Goal: Communication & Community: Ask a question

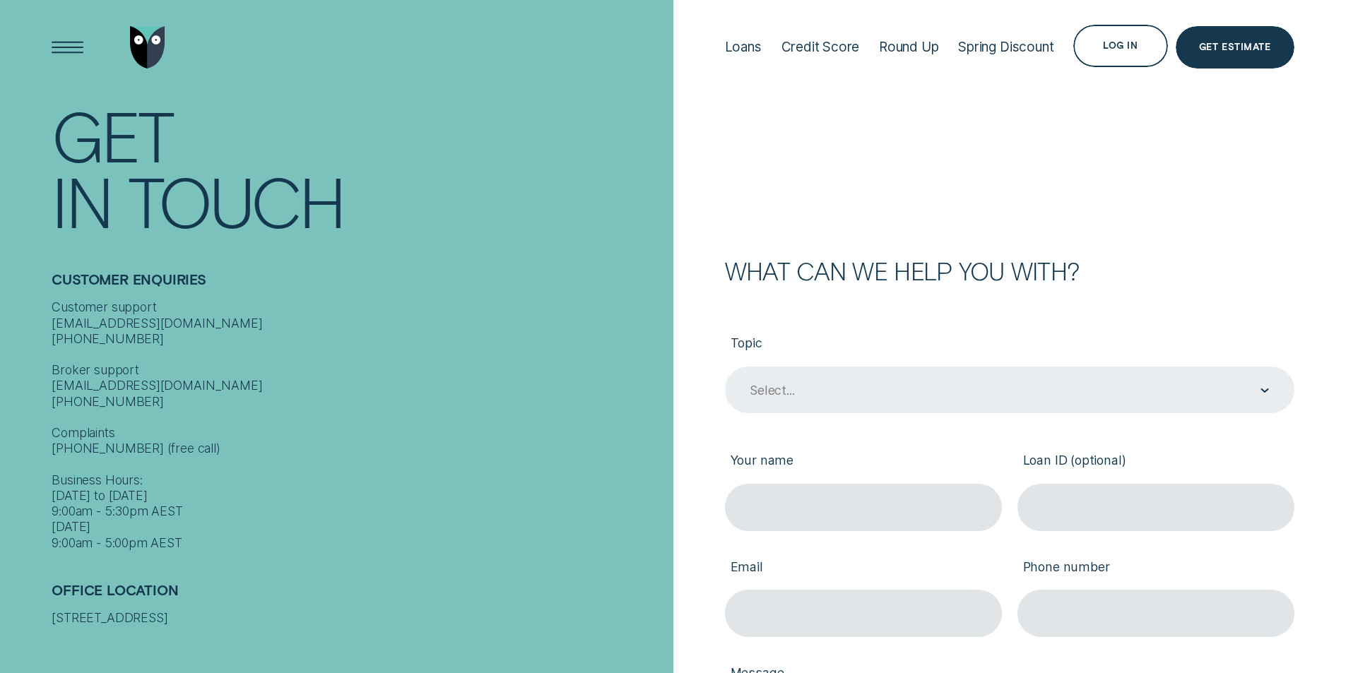
click at [1026, 399] on div "Select..." at bounding box center [1008, 391] width 521 height 18
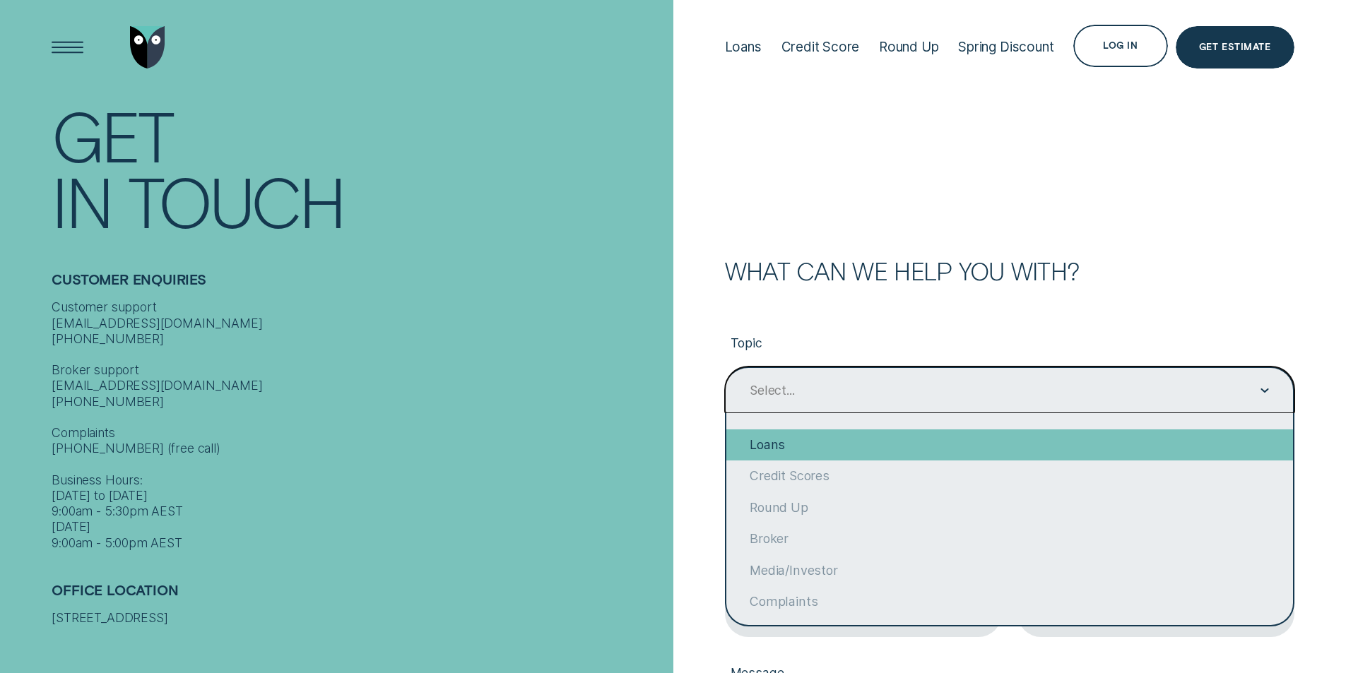
click at [916, 449] on div "Loans" at bounding box center [1009, 445] width 567 height 31
type input "Loans"
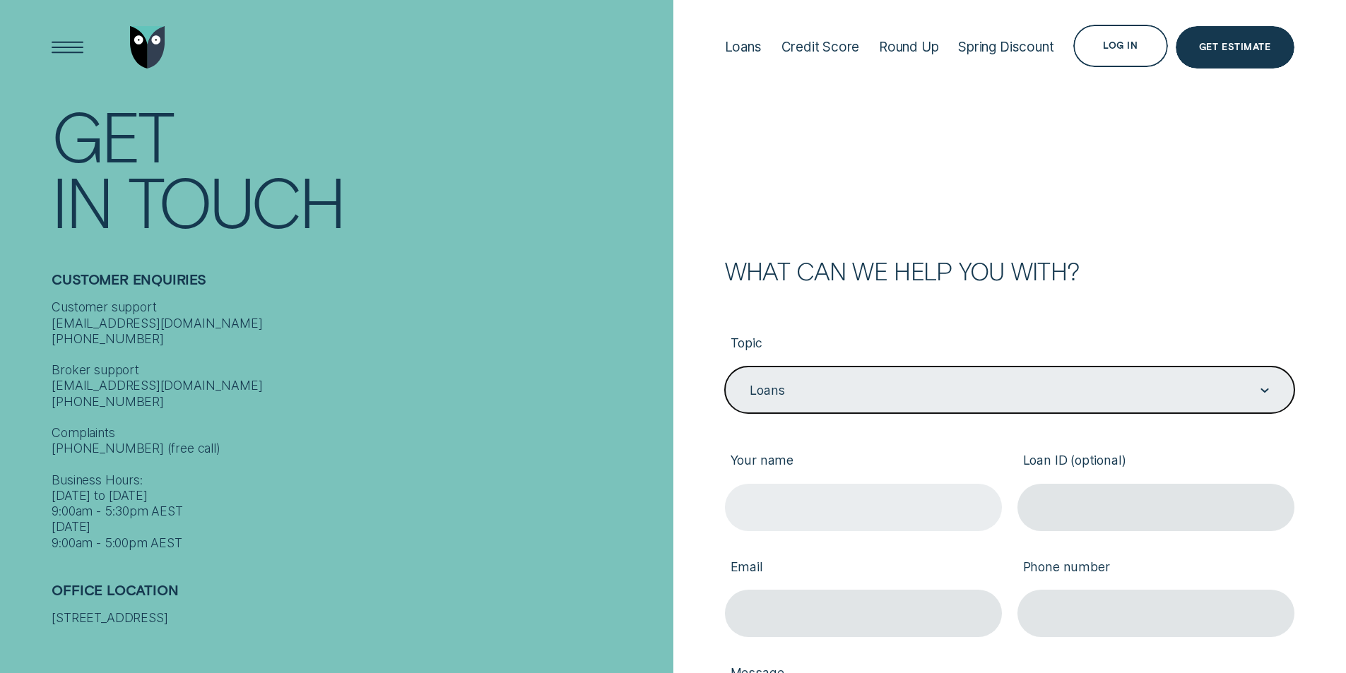
click at [853, 510] on input "Your name" at bounding box center [863, 507] width 277 height 47
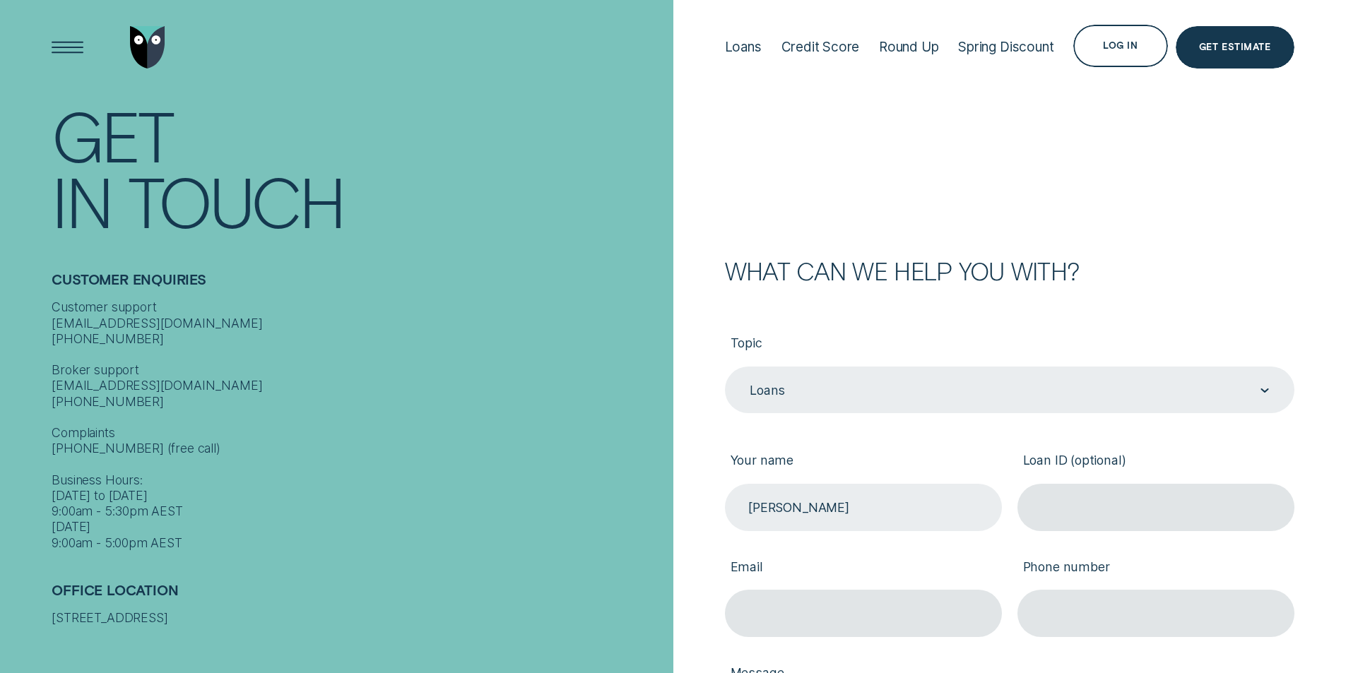
type input "[PERSON_NAME]"
type input "849129"
click at [829, 618] on input "Email" at bounding box center [863, 613] width 277 height 47
type input "[EMAIL_ADDRESS][DOMAIN_NAME]"
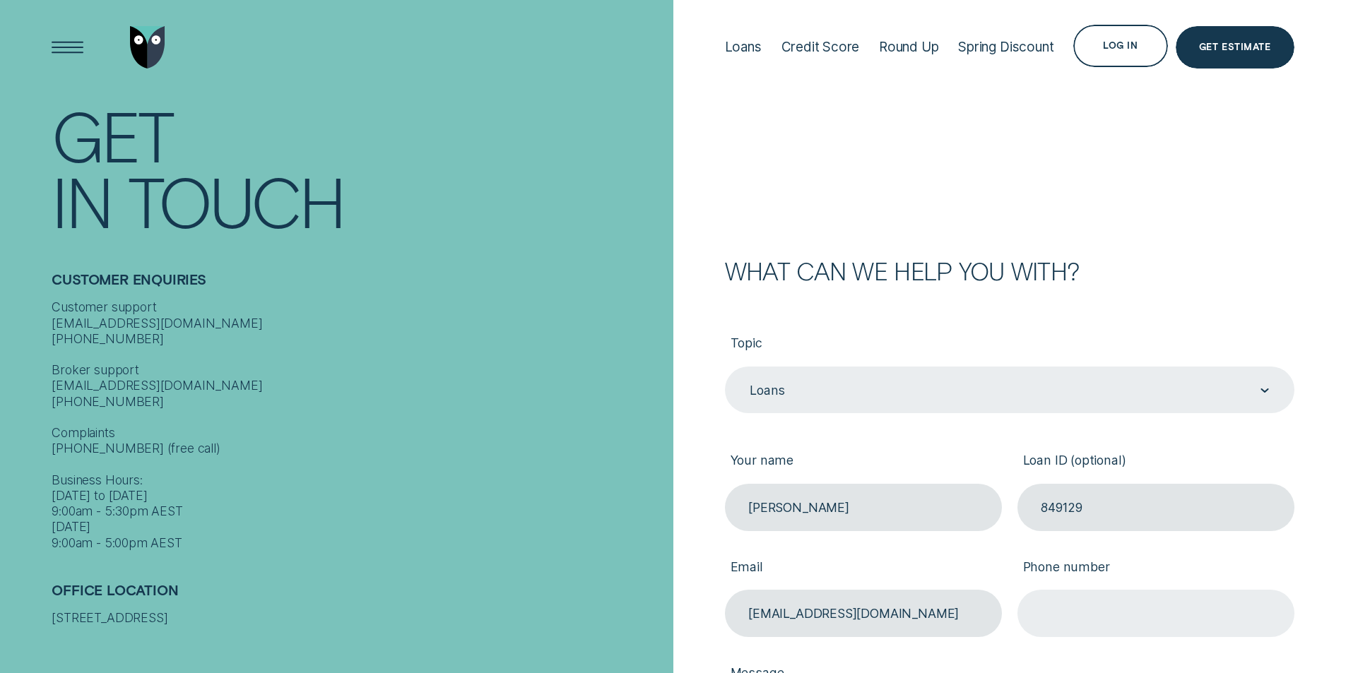
click at [1115, 610] on input "Phone number" at bounding box center [1155, 613] width 277 height 47
type input "0431710817"
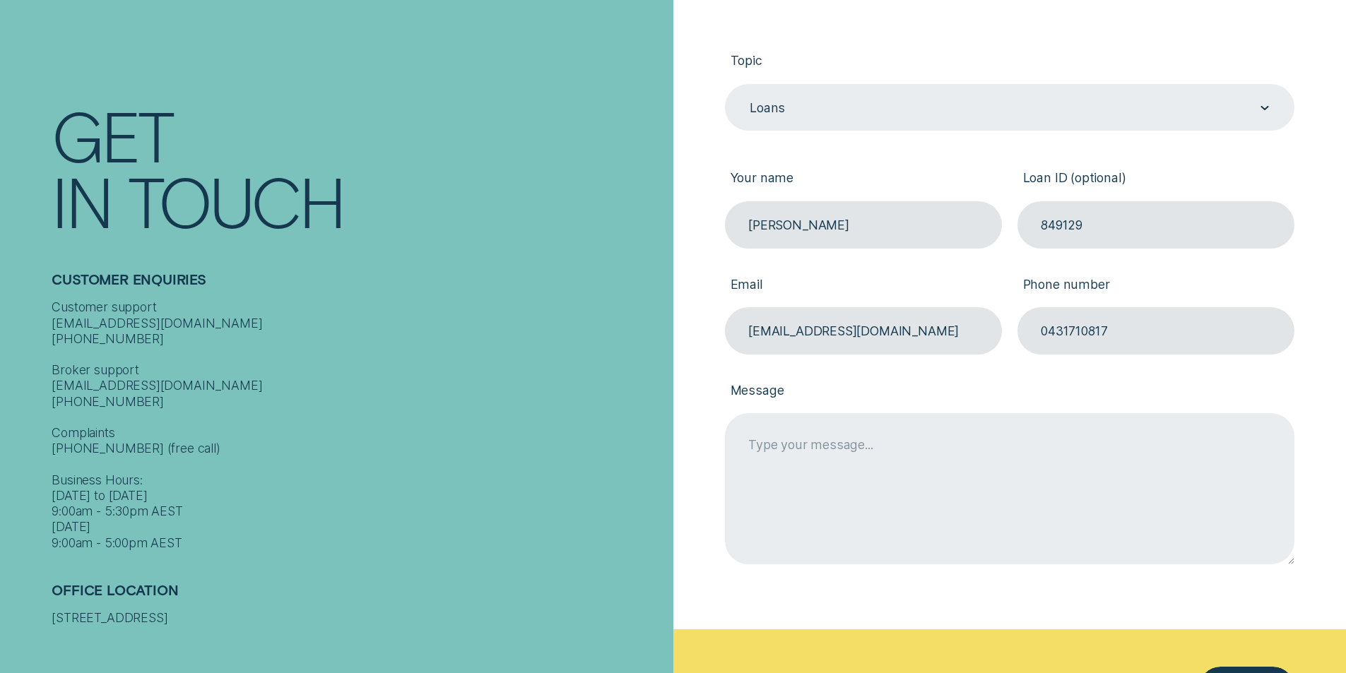
click at [839, 451] on textarea "Message" at bounding box center [1009, 488] width 569 height 150
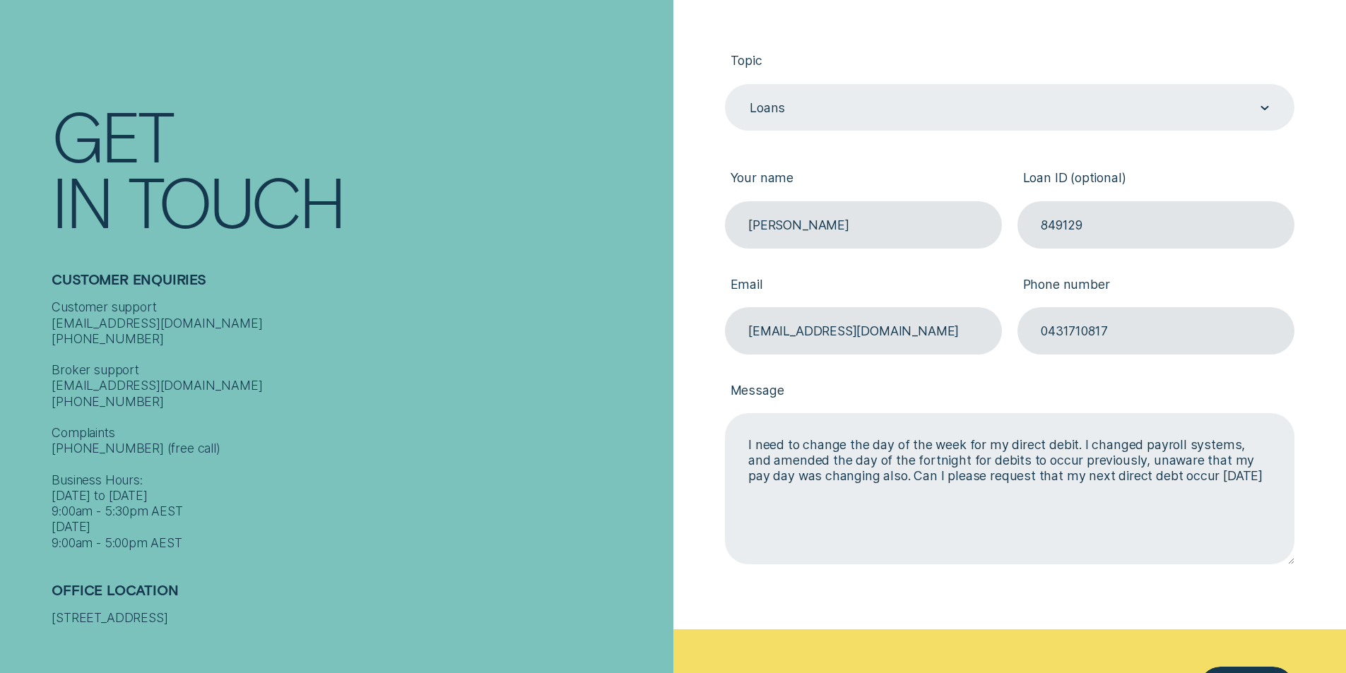
click at [1024, 495] on textarea "I need to change the day of the week for my direct debit. I changed payroll sys…" at bounding box center [1009, 488] width 569 height 150
click at [1264, 475] on textarea "I need to change the day of the week for my direct debit. I changed payroll sys…" at bounding box center [1009, 488] width 569 height 150
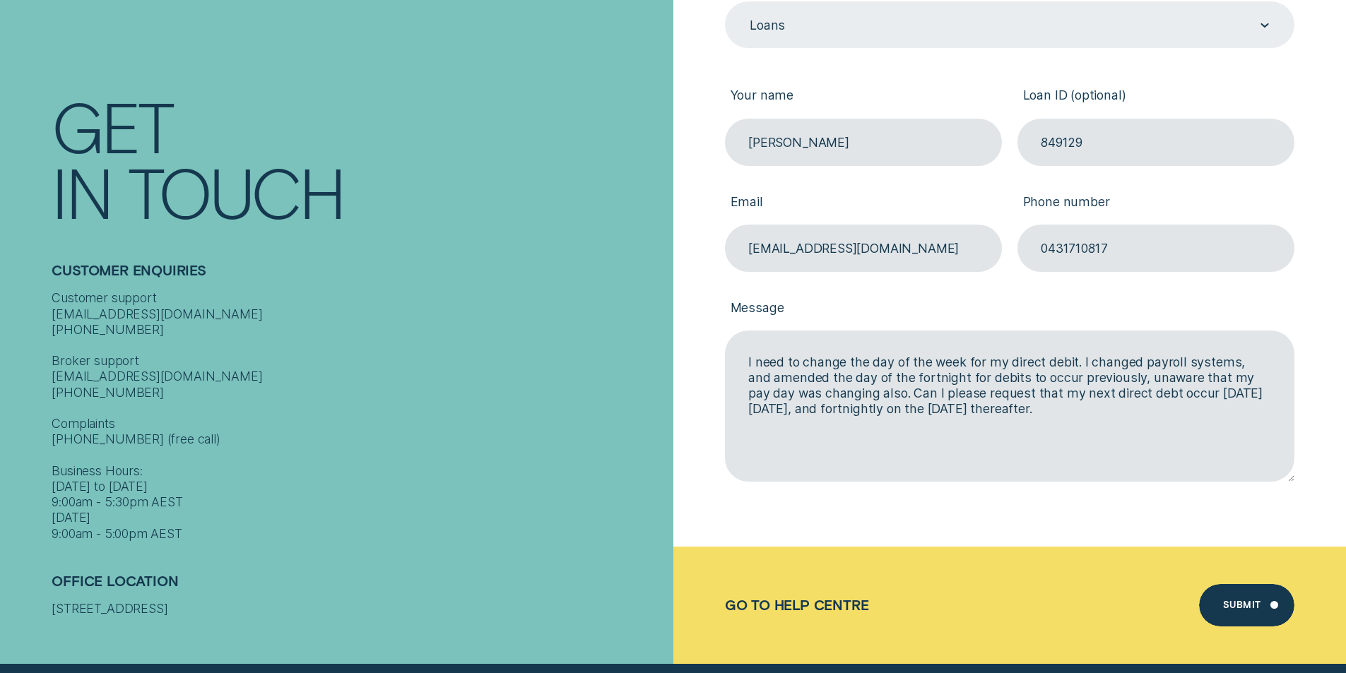
scroll to position [565, 0]
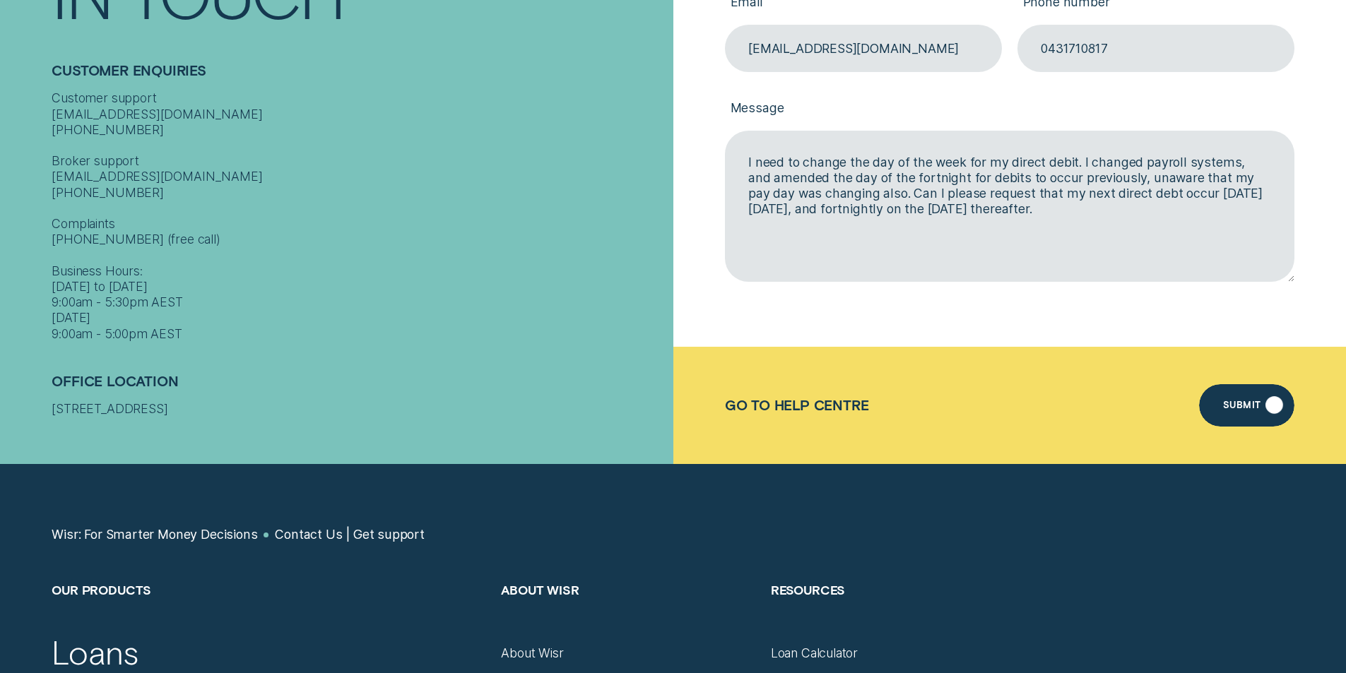
type textarea "I need to change the day of the week for my direct debit. I changed payroll sys…"
click at [1258, 406] on div "Submit" at bounding box center [1242, 407] width 38 height 8
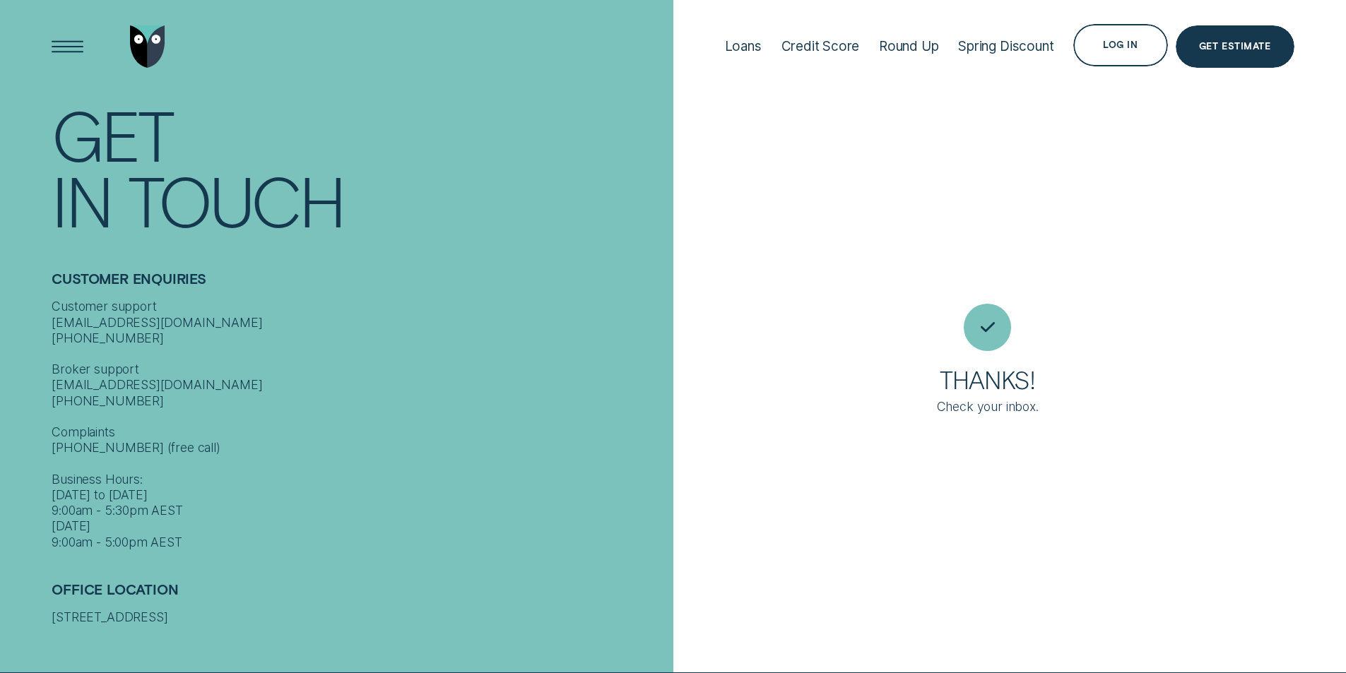
scroll to position [0, 0]
click at [725, 42] on div "Loans" at bounding box center [743, 47] width 37 height 16
